Goal: Check status: Check status

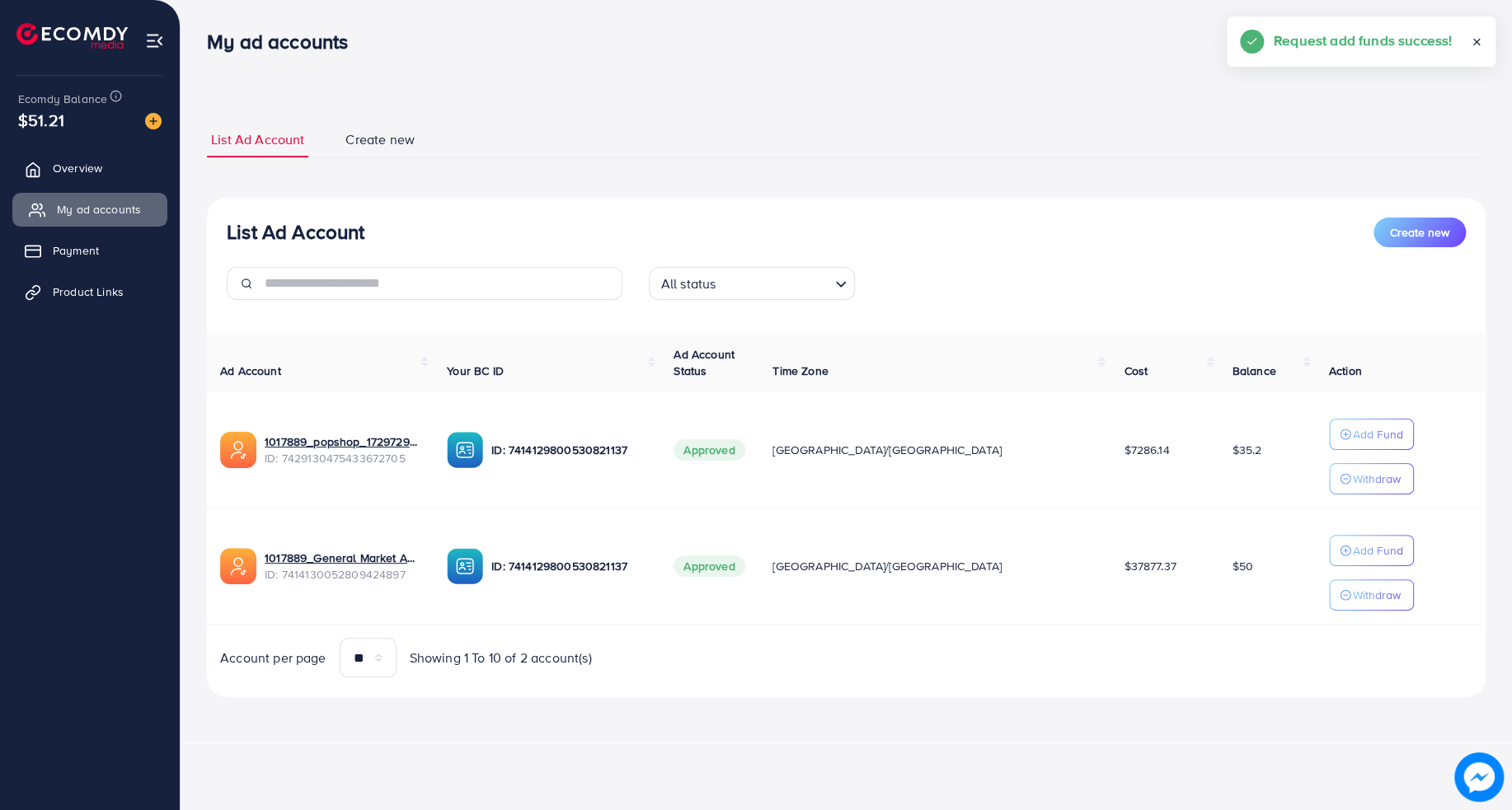
click at [77, 205] on span "My ad accounts" at bounding box center [99, 209] width 84 height 17
click at [94, 178] on link "Overview" at bounding box center [90, 168] width 155 height 33
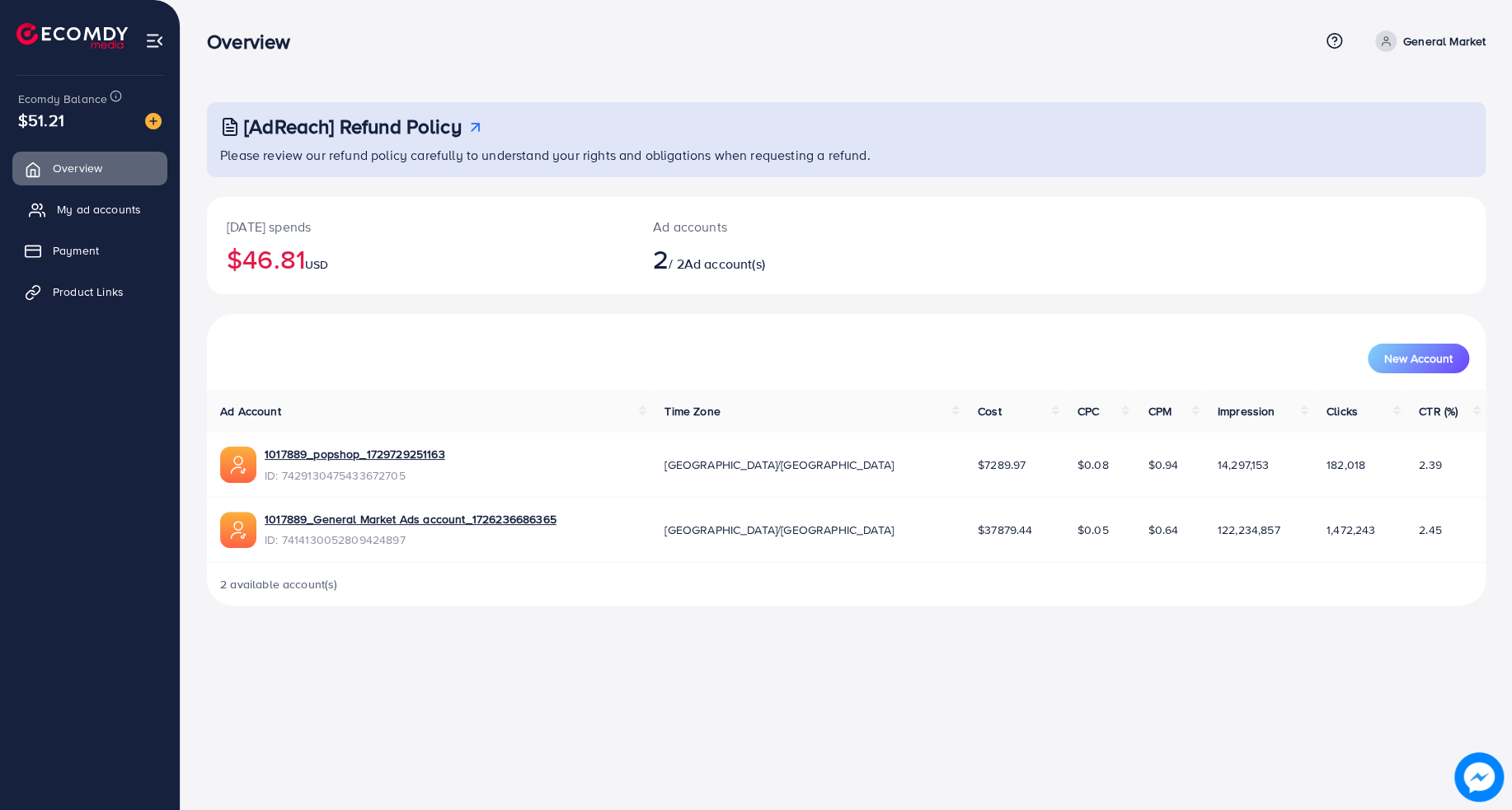
click at [94, 207] on span "My ad accounts" at bounding box center [99, 209] width 84 height 17
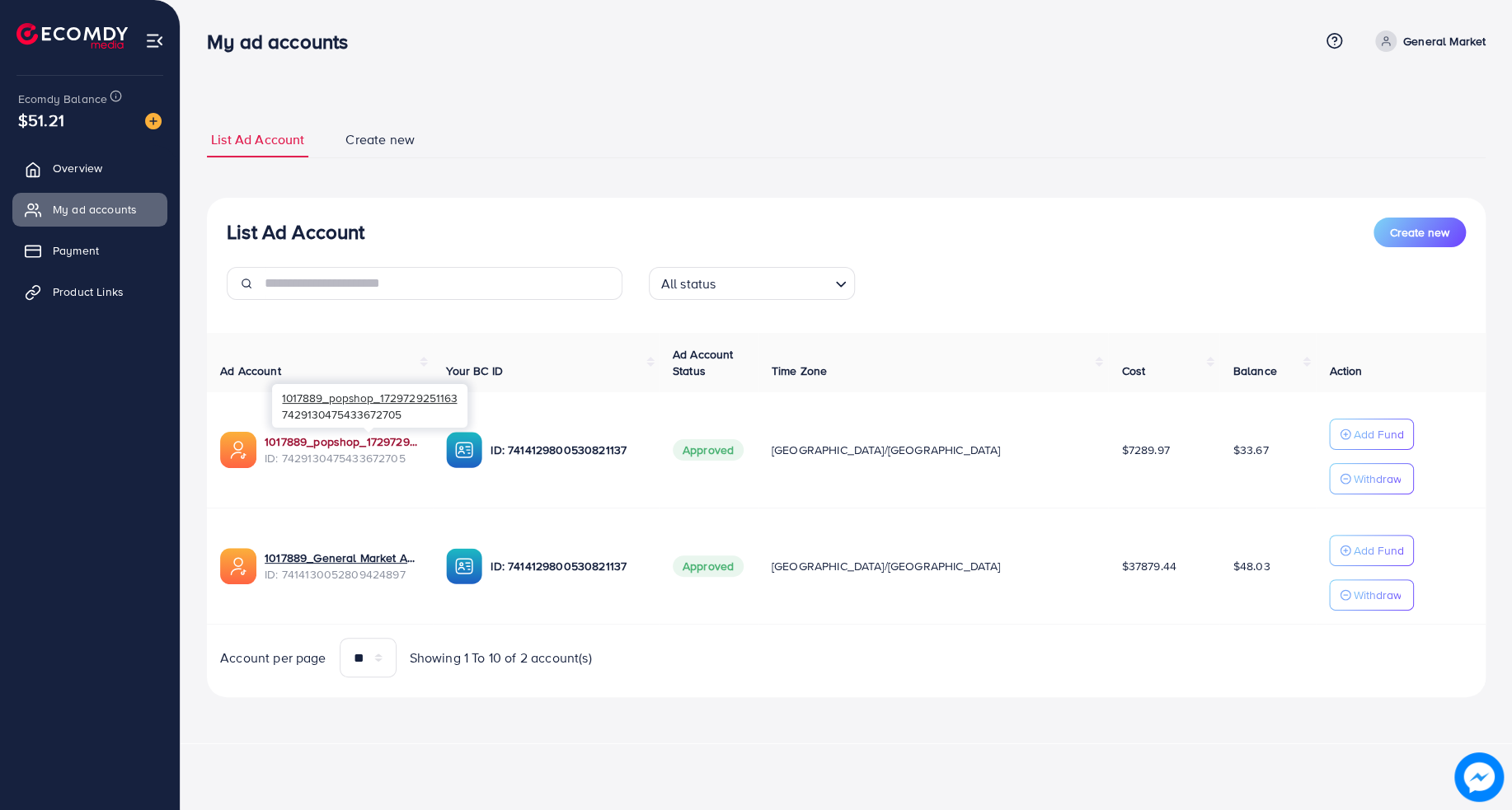
click at [346, 447] on link "1017889_popshop_1729729251163" at bounding box center [342, 442] width 155 height 17
click at [363, 522] on td "1017889_General Market Ads account_1726236686365 ID: 7414130052809424897" at bounding box center [320, 567] width 226 height 116
drag, startPoint x: 213, startPoint y: 391, endPoint x: 1213, endPoint y: 452, distance: 1001.9
click at [1213, 452] on table "Ad Account Your BC ID Ad Account Status Time Zone Cost Balance Action 1017889_p…" at bounding box center [846, 479] width 1279 height 293
click at [1224, 501] on td "$33.67" at bounding box center [1268, 451] width 96 height 116
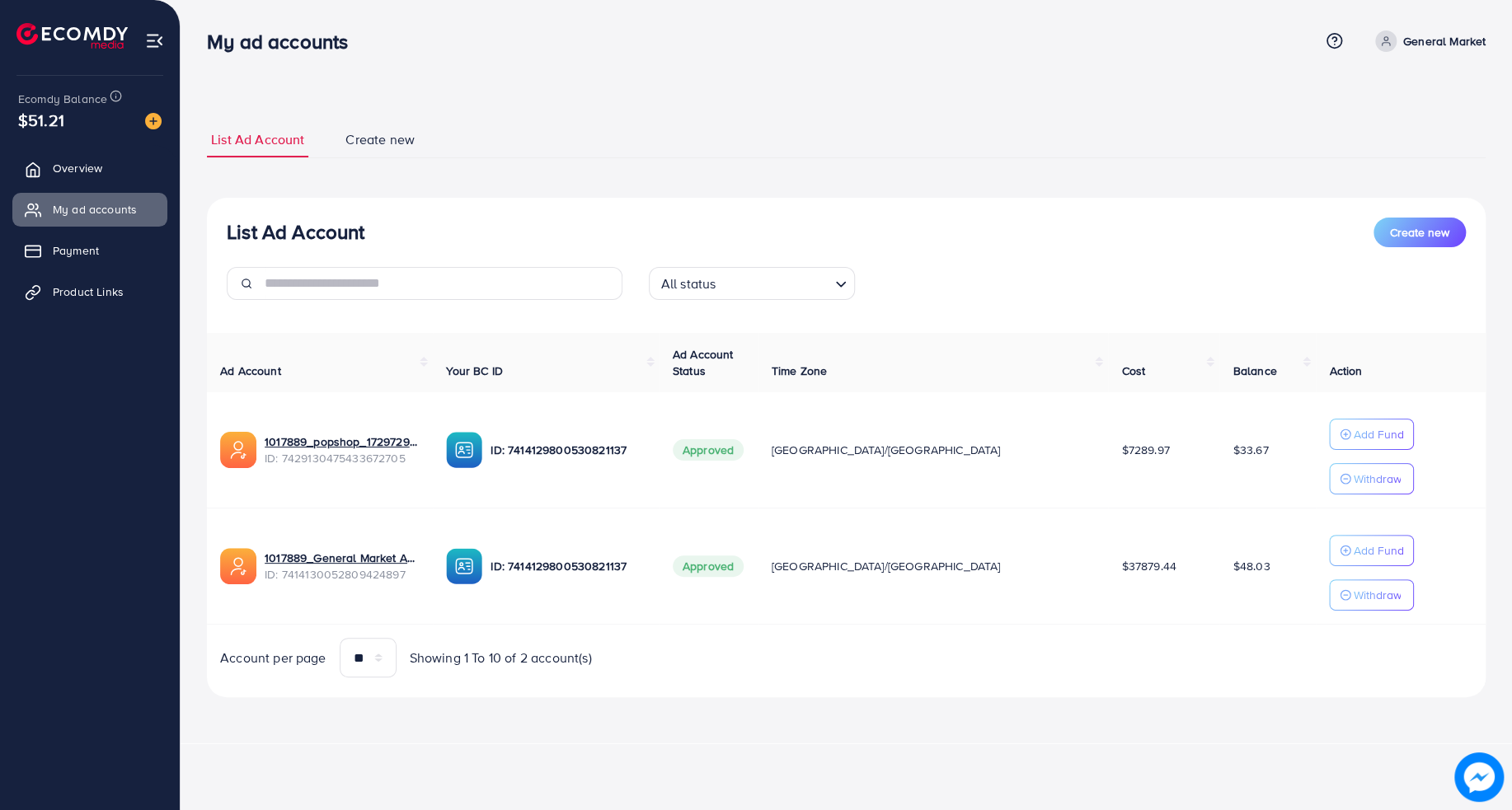
drag, startPoint x: 1222, startPoint y: 495, endPoint x: 209, endPoint y: 427, distance: 1015.3
click at [209, 427] on tr "1017889_popshop_1729729251163 ID: 7429130475433672705 ID: 7414129800530821137 A…" at bounding box center [846, 451] width 1279 height 116
click at [209, 427] on td "1017889_popshop_1729729251163 ID: 7429130475433672705" at bounding box center [320, 451] width 226 height 116
drag, startPoint x: 209, startPoint y: 427, endPoint x: 1233, endPoint y: 465, distance: 1024.7
click at [1233, 465] on tr "1017889_popshop_1729729251163 ID: 7429130475433672705 ID: 7414129800530821137 A…" at bounding box center [846, 451] width 1279 height 116
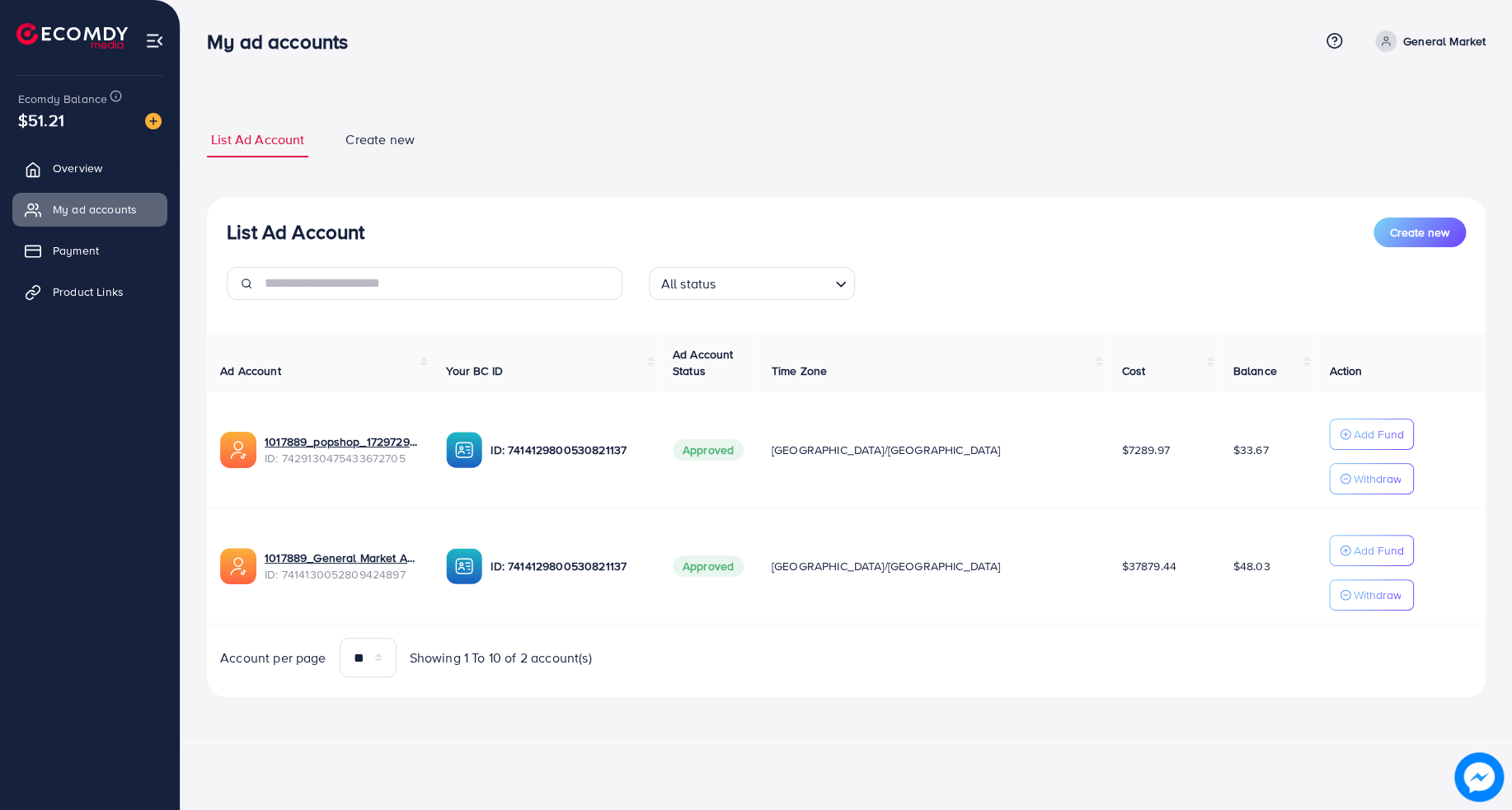
click at [1237, 504] on td "$33.67" at bounding box center [1268, 451] width 96 height 116
drag, startPoint x: 1231, startPoint y: 484, endPoint x: 217, endPoint y: 415, distance: 1016.3
click at [217, 415] on tr "1017889_popshop_1729729251163 ID: 7429130475433672705 ID: 7414129800530821137 A…" at bounding box center [846, 451] width 1279 height 116
click at [218, 414] on td "1017889_popshop_1729729251163 ID: 7429130475433672705" at bounding box center [320, 451] width 226 height 116
drag, startPoint x: 185, startPoint y: 428, endPoint x: 1050, endPoint y: 722, distance: 913.6
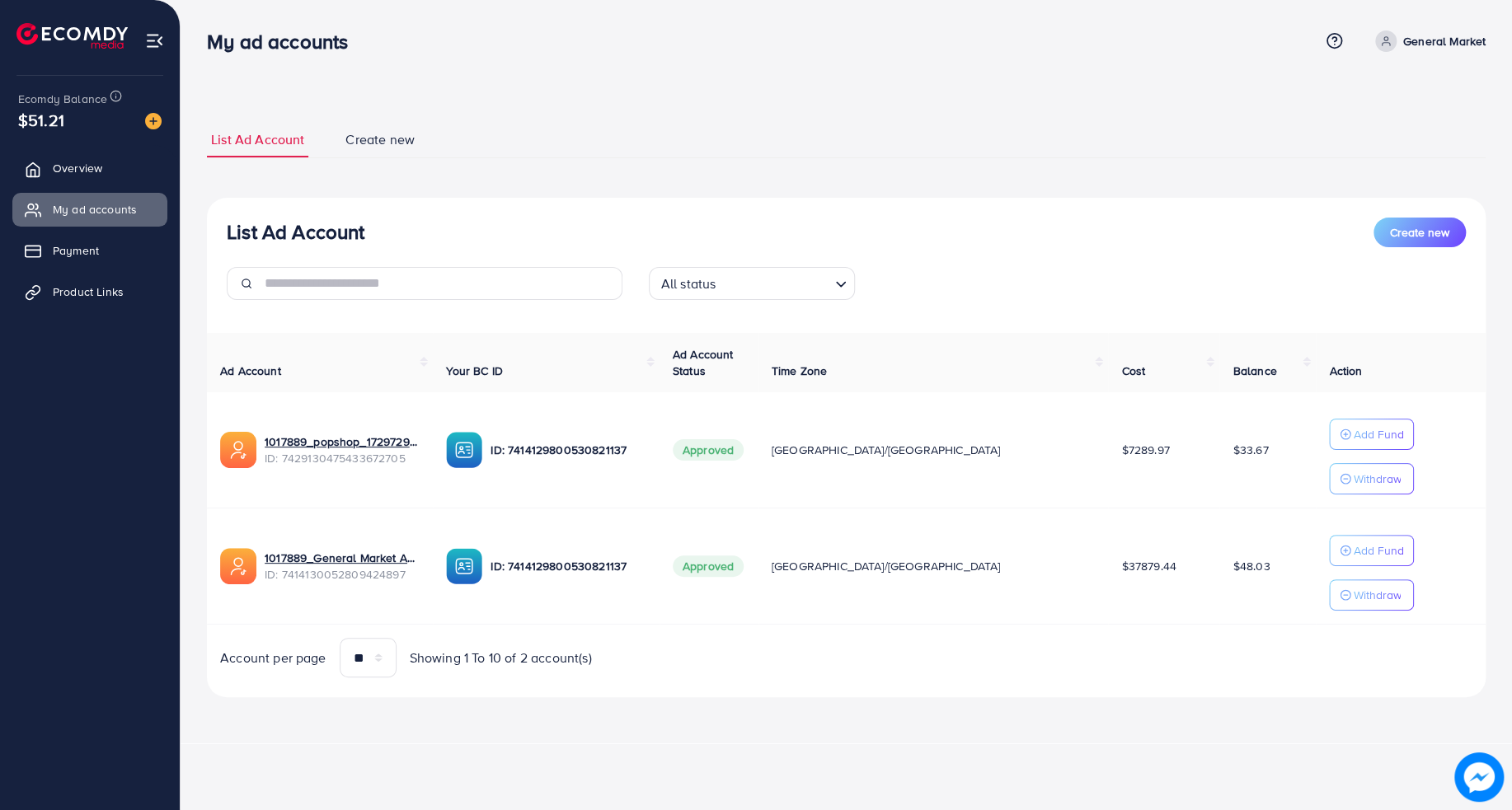
click at [1050, 722] on div "List Ad Account Create new List Ad Account Create new All status Loading... Ad …" at bounding box center [846, 372] width 1332 height 744
click at [1051, 721] on div "List Ad Account Create new List Ad Account Create new All status Loading... Ad …" at bounding box center [846, 372] width 1332 height 744
click at [755, 705] on div "List Ad Account Create new List Ad Account Create new All status Loading... Ad …" at bounding box center [846, 409] width 1279 height 615
drag, startPoint x: 632, startPoint y: 674, endPoint x: 209, endPoint y: 342, distance: 537.7
click at [209, 342] on div "Ad Account Your BC ID Ad Account Status Time Zone Cost Balance Action 1017889_p…" at bounding box center [846, 505] width 1279 height 345
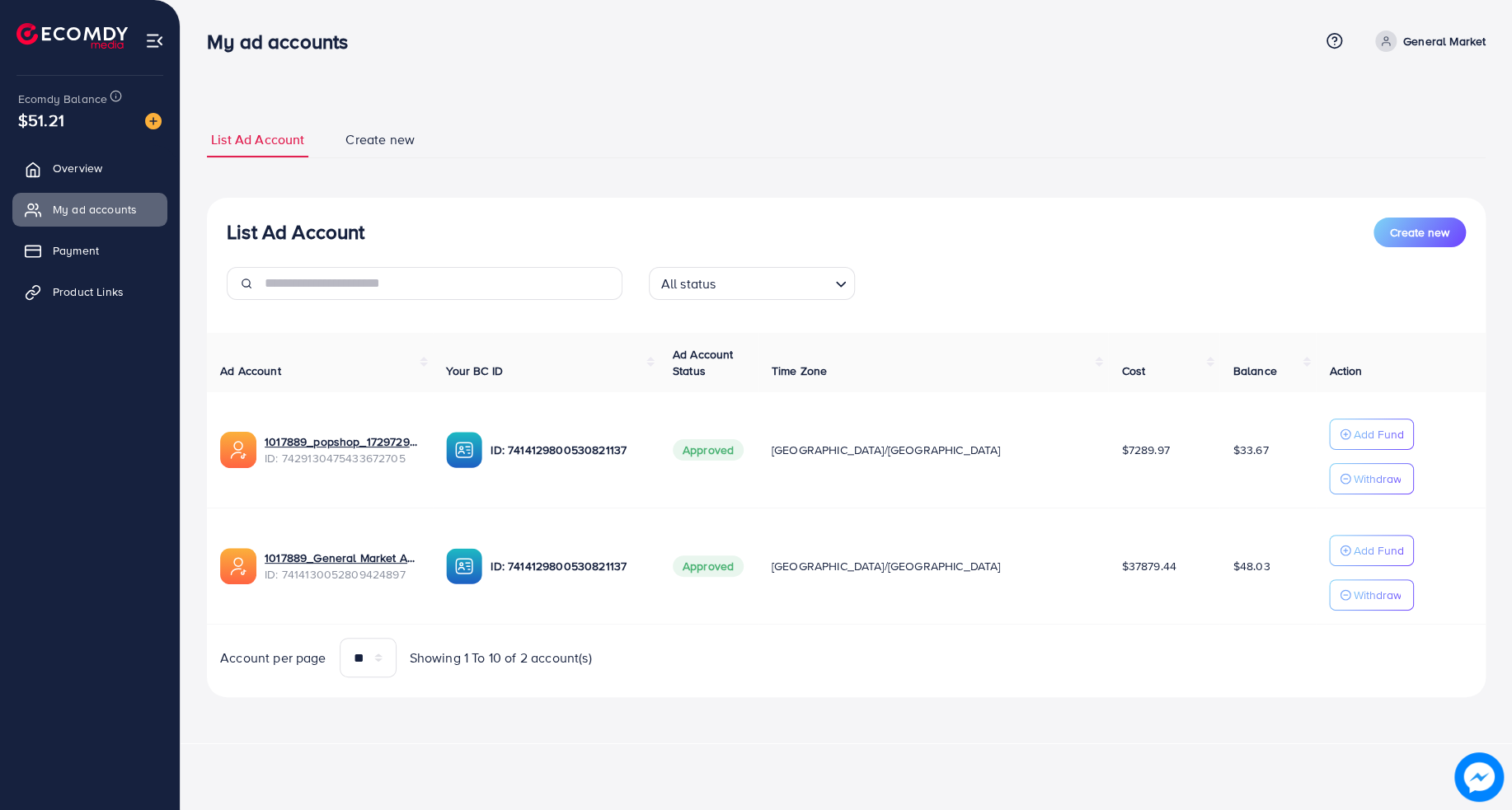
click at [201, 320] on div "List Ad Account Create new List Ad Account Create new All status Loading... Ad …" at bounding box center [846, 372] width 1332 height 744
click at [83, 199] on link "My ad accounts" at bounding box center [90, 209] width 155 height 33
click at [92, 170] on span "Overview" at bounding box center [82, 168] width 50 height 17
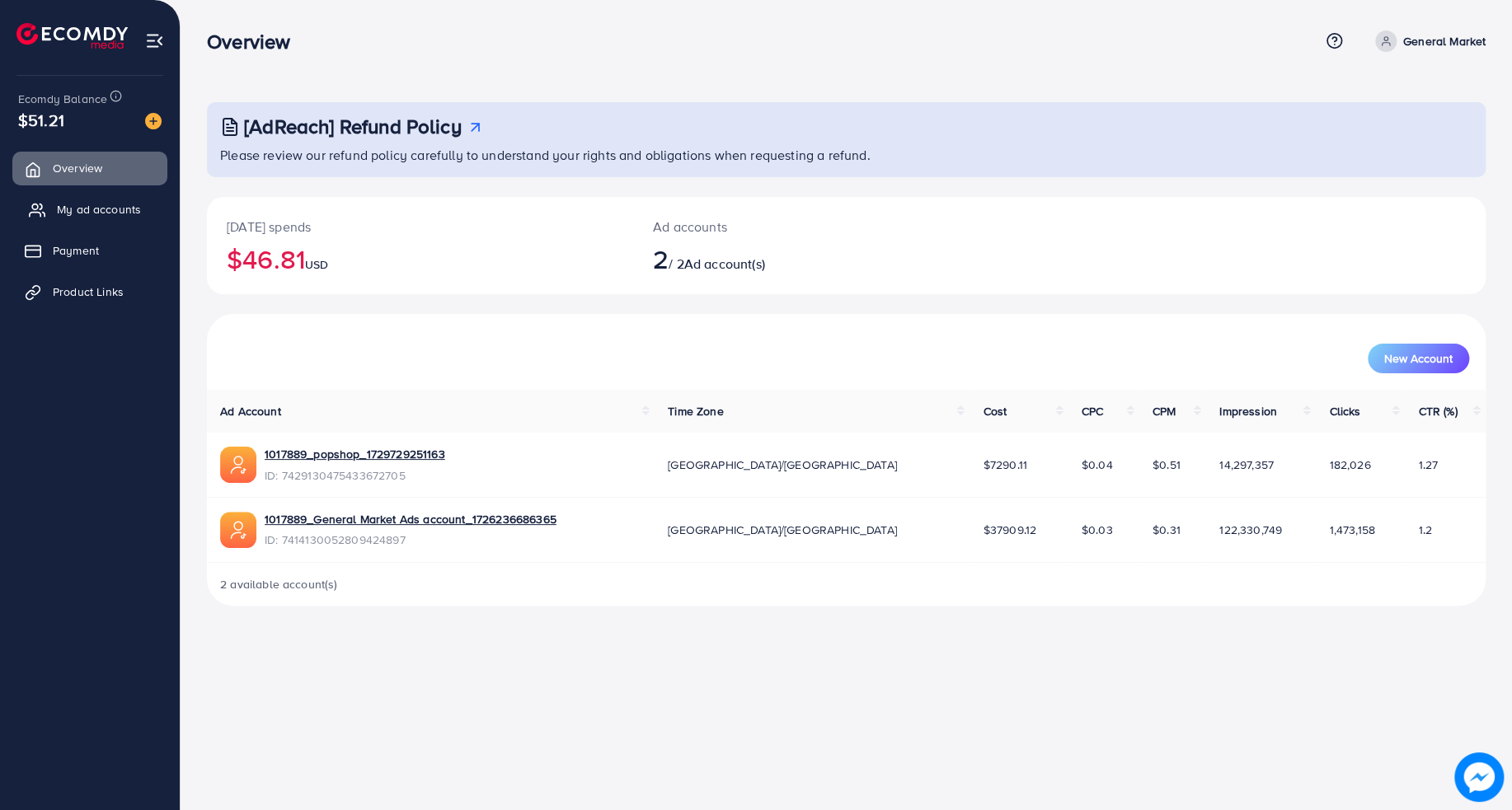
click at [105, 218] on link "My ad accounts" at bounding box center [90, 209] width 155 height 33
